Goal: Information Seeking & Learning: Understand process/instructions

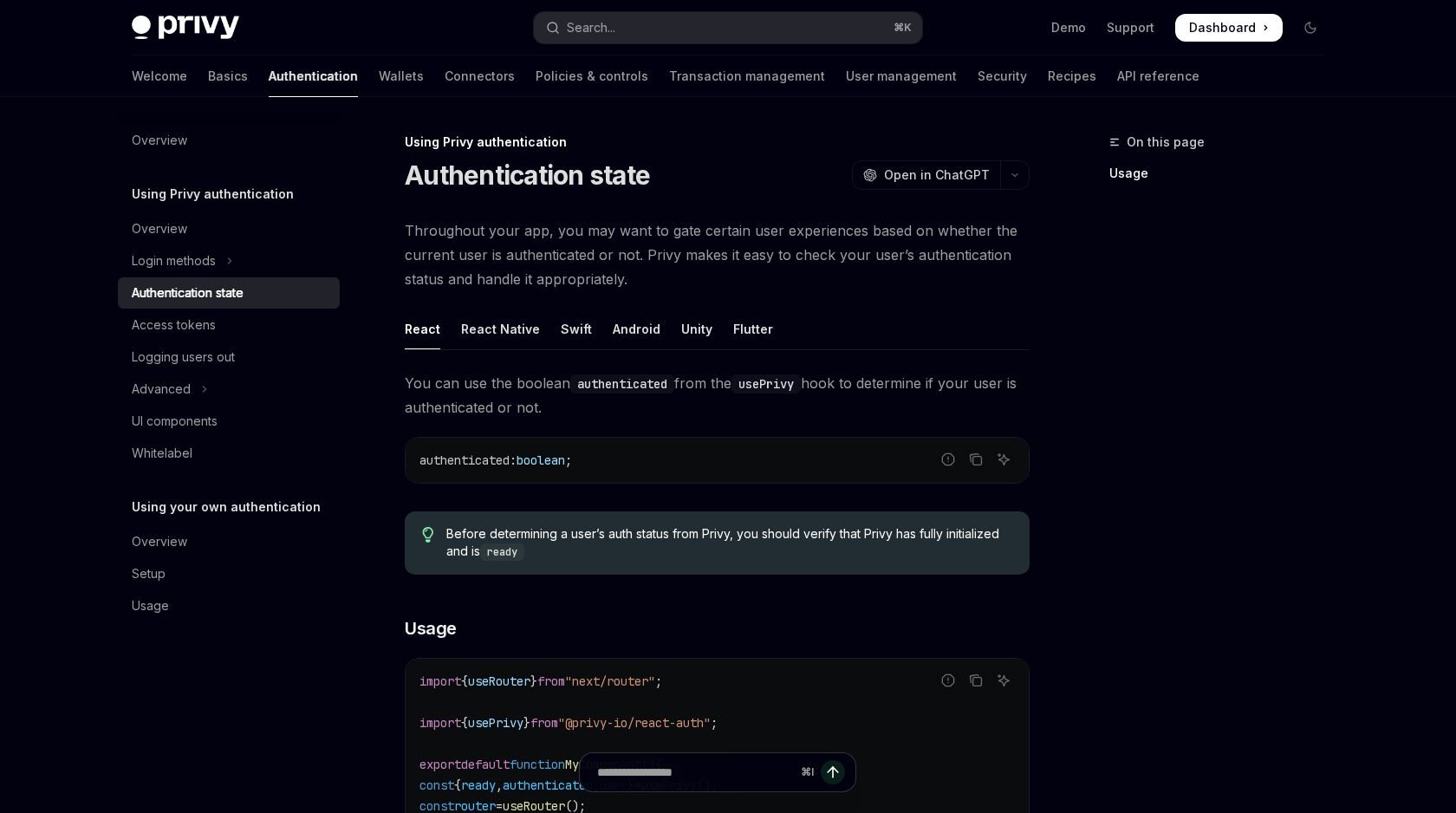
scroll to position [84, 0]
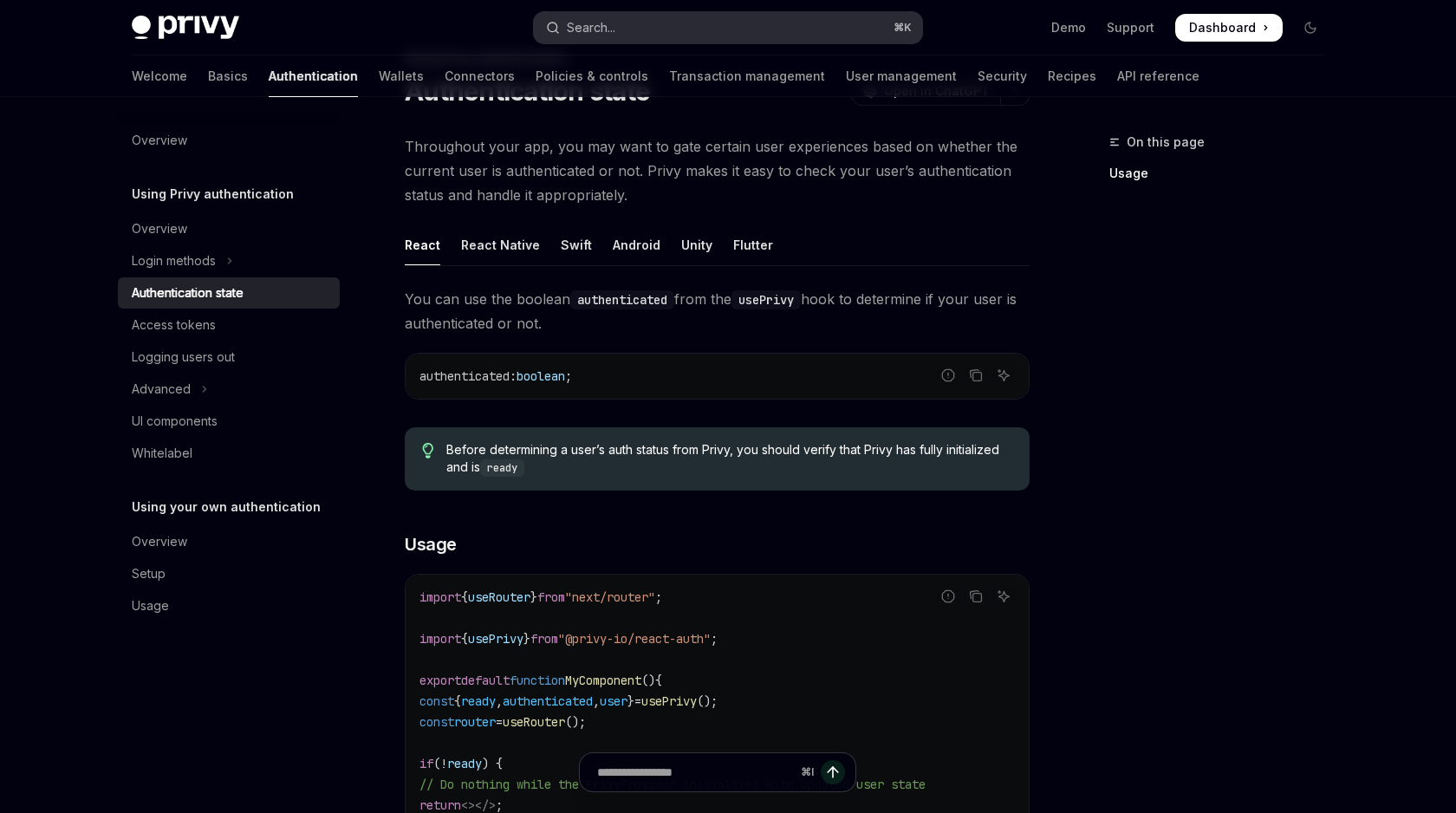
click at [652, 28] on button "Search... ⌘ K" at bounding box center [728, 27] width 389 height 31
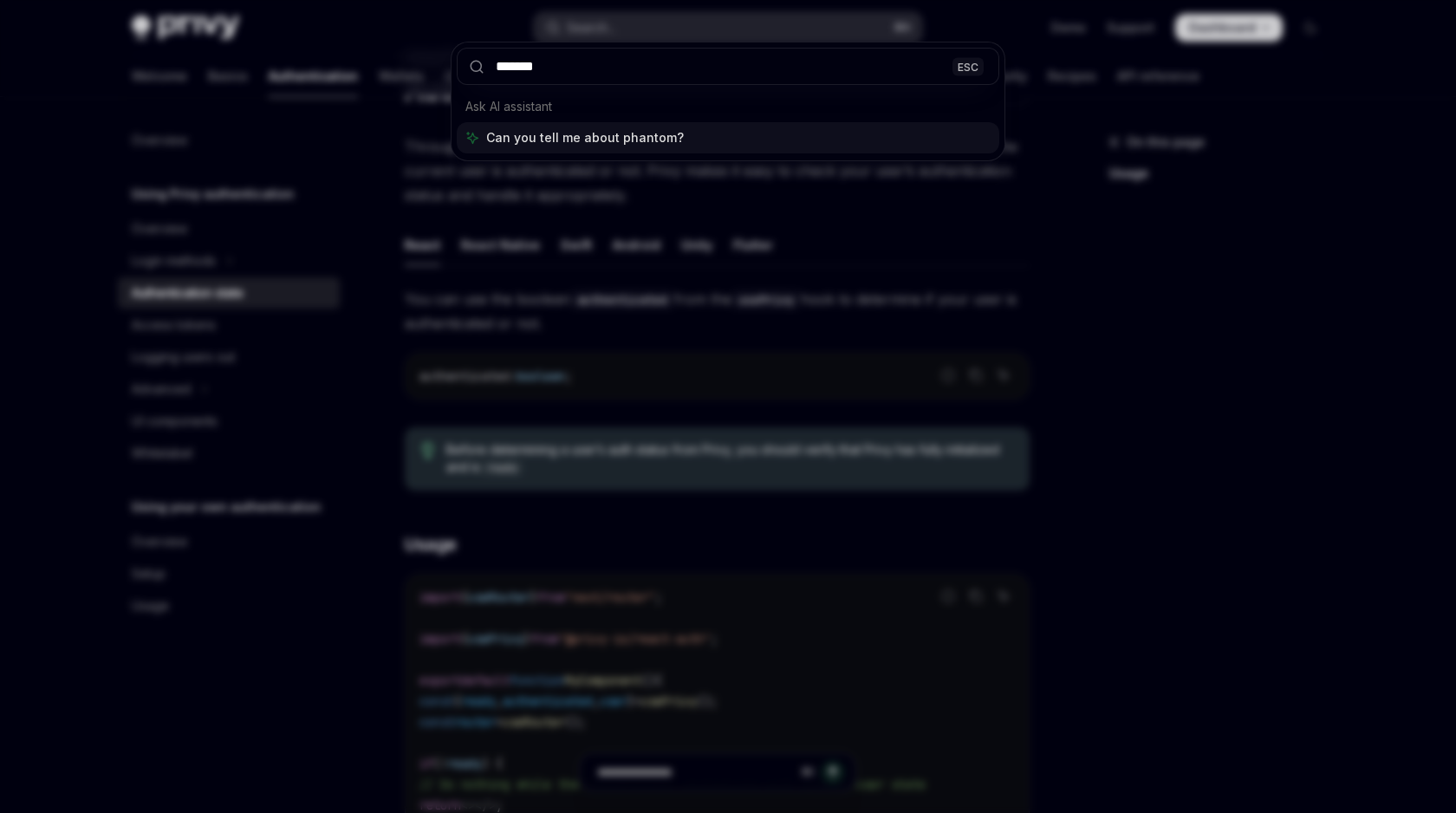
type input "*******"
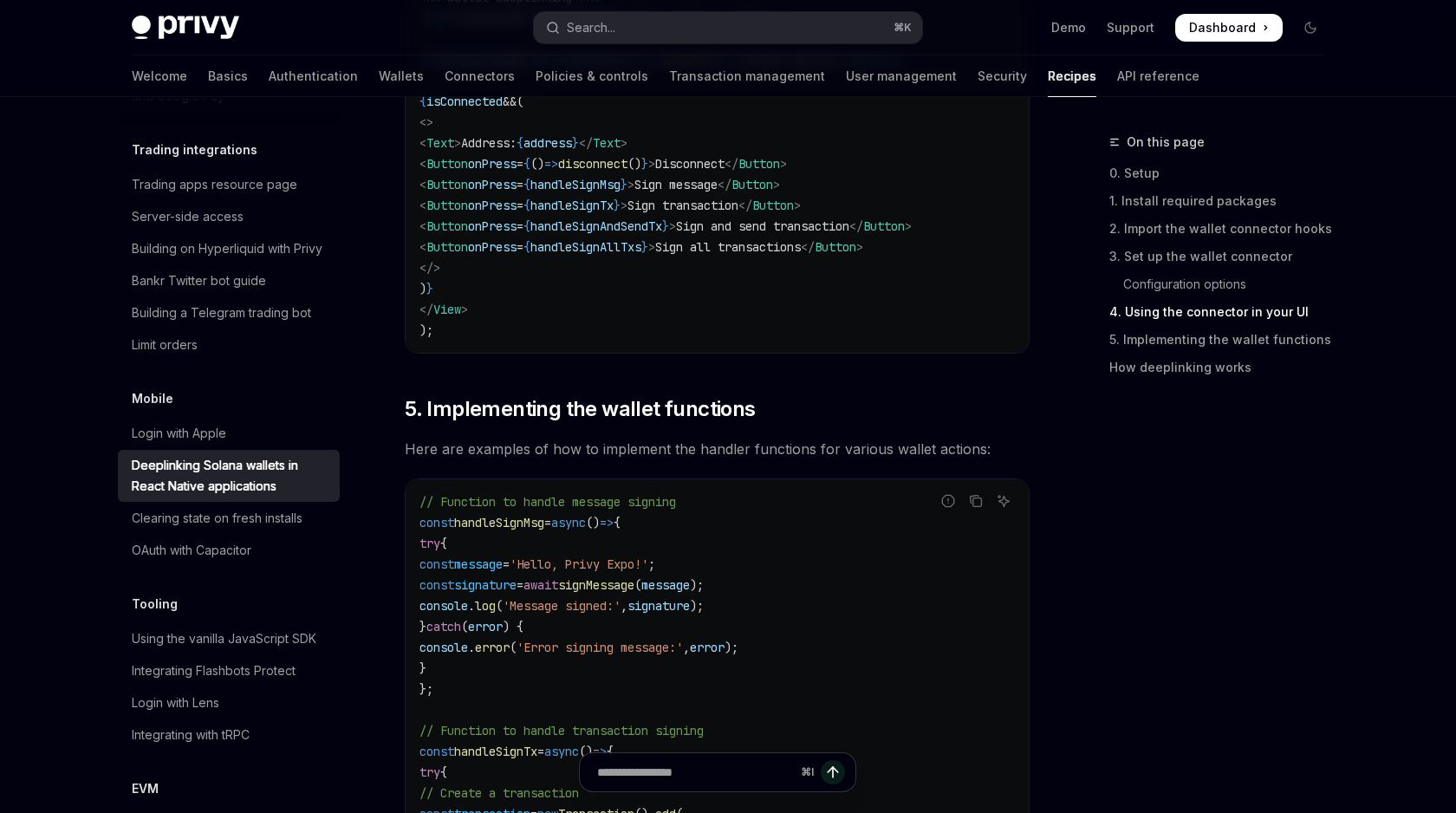
scroll to position [2138, 0]
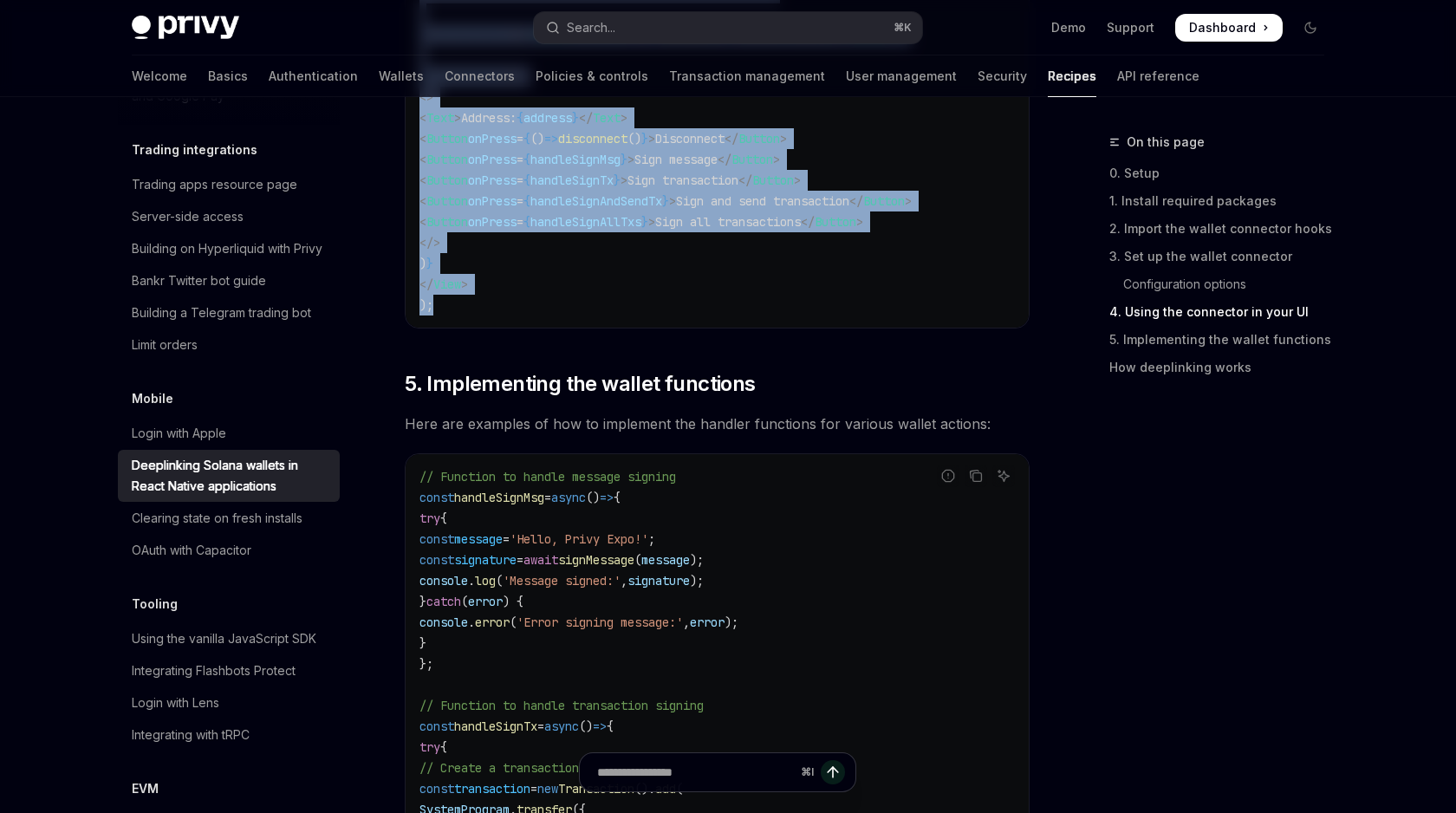
drag, startPoint x: 409, startPoint y: 137, endPoint x: 527, endPoint y: 302, distance: 202.9
click at [527, 302] on div "If your Expo mobile app uses Privy, you can implement wallet deeplinking to all…" at bounding box center [717, 374] width 625 height 4524
copy div "0. Lor ip dol sitame consectet Adipisc Elitsedd Eiusm tempor incididun Ut lab e…"
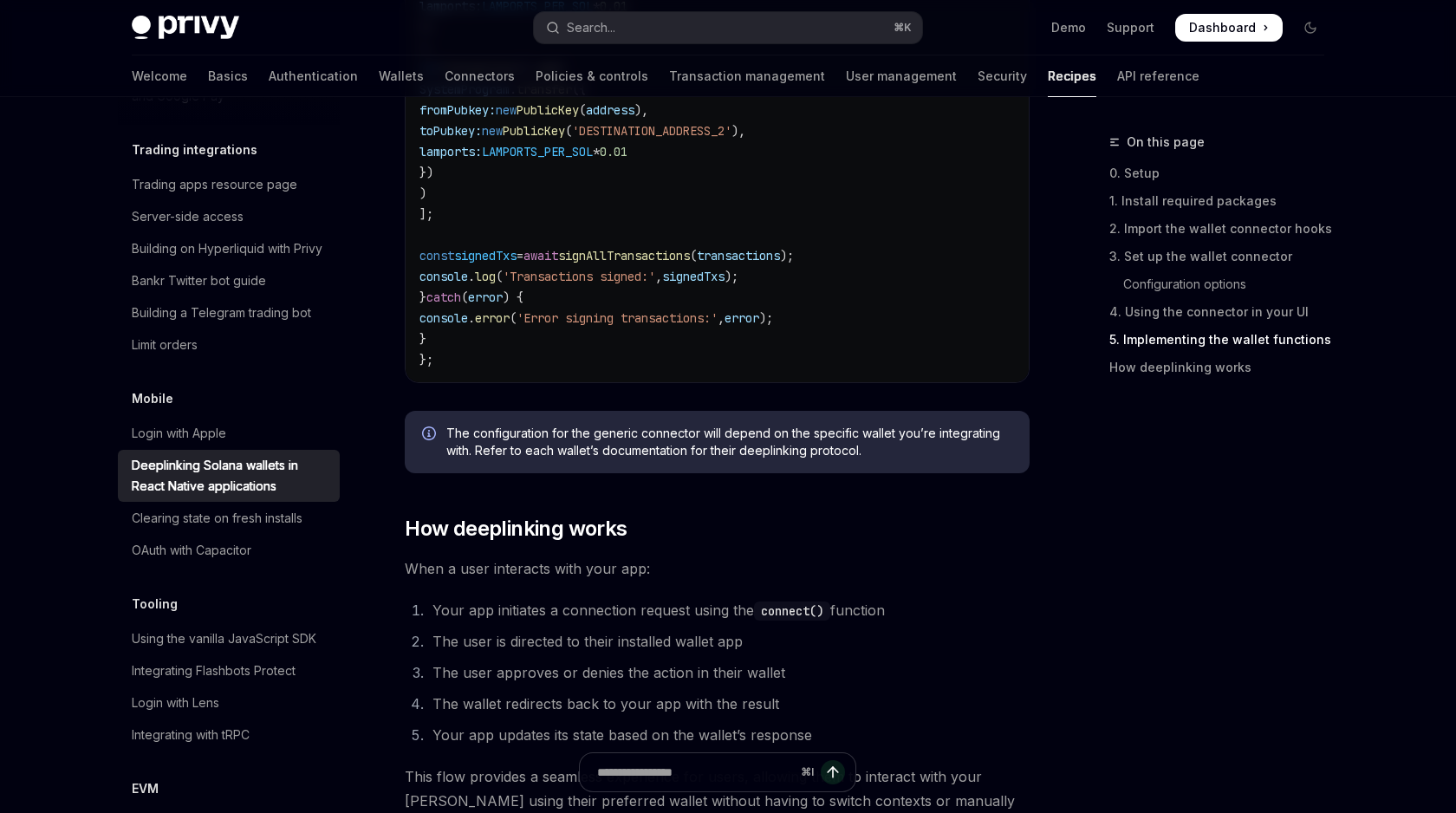
scroll to position [3778, 0]
